Goal: Transaction & Acquisition: Purchase product/service

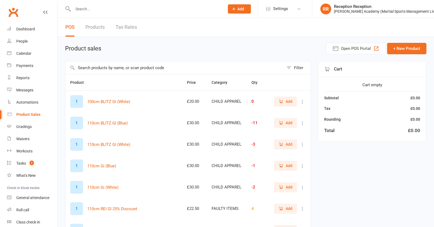
select select "50"
click at [167, 66] on input "text" at bounding box center [174, 68] width 218 height 12
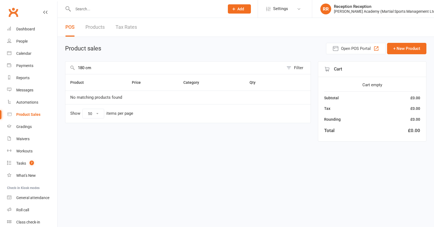
click at [86, 70] on input "180 cm" at bounding box center [174, 68] width 218 height 12
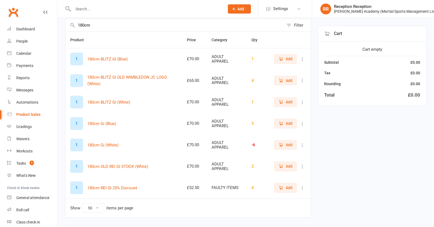
scroll to position [47, 0]
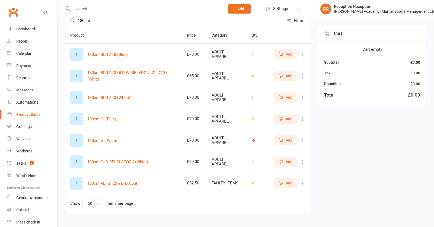
type input "180cm"
click at [278, 143] on button "Add" at bounding box center [285, 140] width 23 height 10
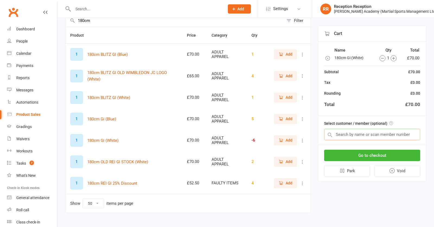
click at [356, 137] on input "text" at bounding box center [372, 134] width 96 height 11
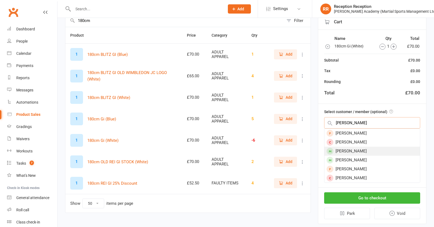
type input "[PERSON_NAME]"
click at [391, 150] on div "[PERSON_NAME]" at bounding box center [371, 151] width 95 height 9
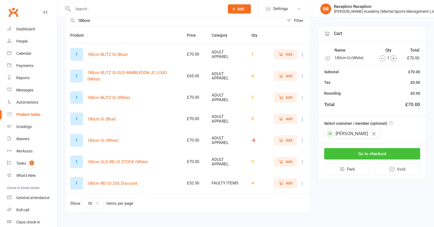
click at [348, 153] on button "Go to checkout" at bounding box center [372, 153] width 96 height 11
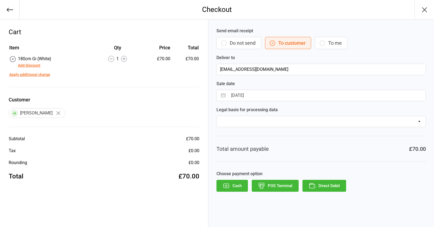
click at [286, 184] on button "POS Terminal" at bounding box center [274, 186] width 47 height 12
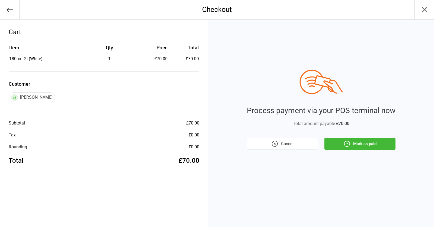
click at [349, 141] on icon "button" at bounding box center [346, 143] width 7 height 7
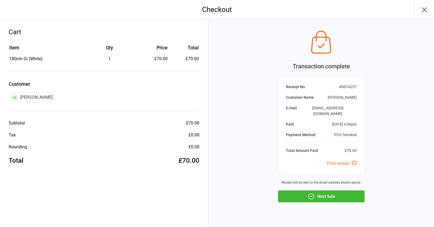
click at [342, 190] on button "Next Sale" at bounding box center [321, 196] width 86 height 12
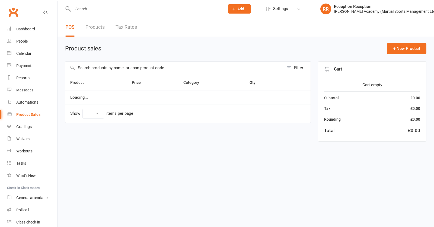
select select "50"
